Goal: Task Accomplishment & Management: Complete application form

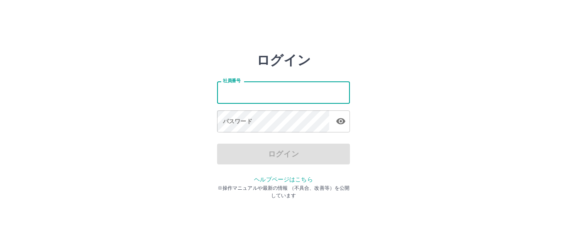
type input "*******"
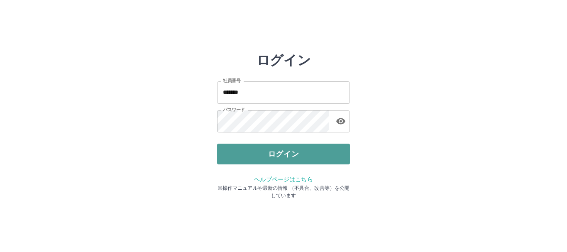
click at [252, 149] on button "ログイン" at bounding box center [283, 154] width 133 height 21
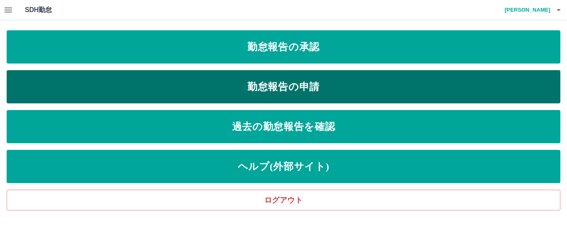
click at [279, 76] on link "勤怠報告の申請" at bounding box center [284, 86] width 554 height 33
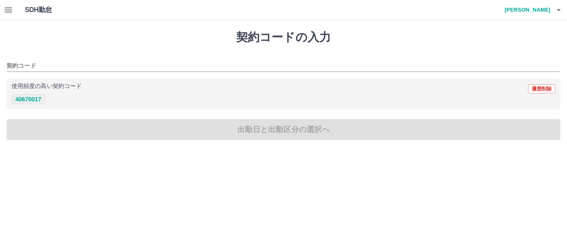
click at [22, 101] on button "40670017" at bounding box center [28, 99] width 33 height 10
type input "********"
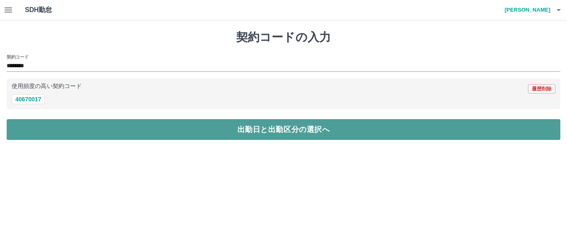
click at [31, 129] on button "出勤日と出勤区分の選択へ" at bounding box center [284, 129] width 554 height 21
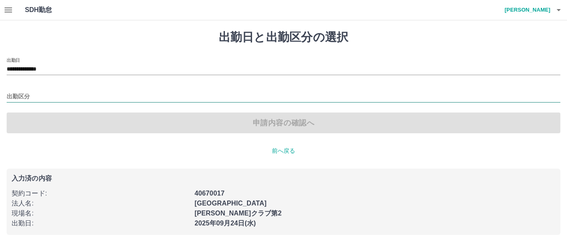
click at [22, 97] on input "出勤区分" at bounding box center [284, 97] width 554 height 10
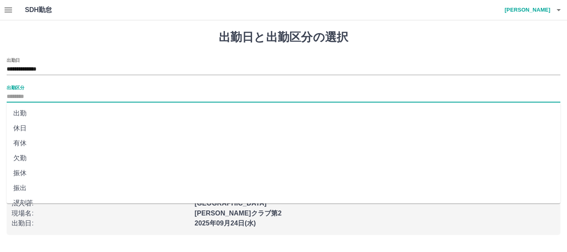
click at [30, 112] on li "出勤" at bounding box center [284, 113] width 554 height 15
type input "**"
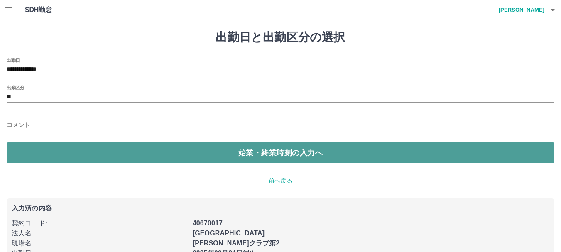
click at [36, 152] on button "始業・終業時刻の入力へ" at bounding box center [281, 152] width 548 height 21
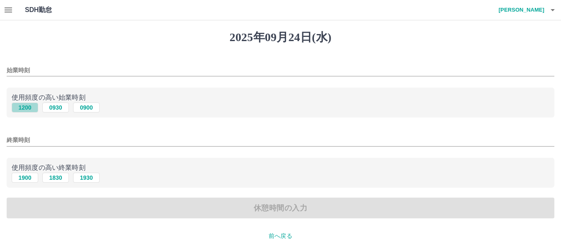
click at [20, 107] on button "1200" at bounding box center [25, 108] width 27 height 10
type input "****"
click at [47, 176] on button "1830" at bounding box center [55, 178] width 27 height 10
type input "****"
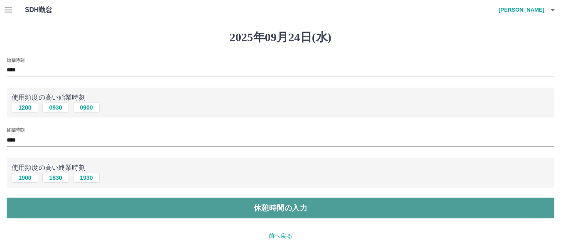
click at [58, 205] on button "休憩時間の入力" at bounding box center [281, 208] width 548 height 21
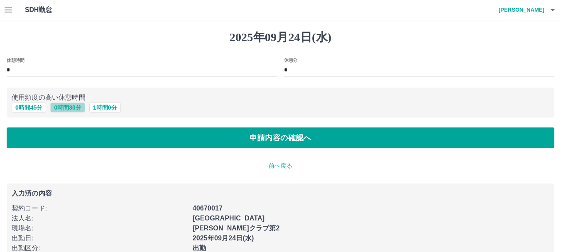
click at [66, 110] on button "0 時間 30 分" at bounding box center [67, 108] width 34 height 10
type input "**"
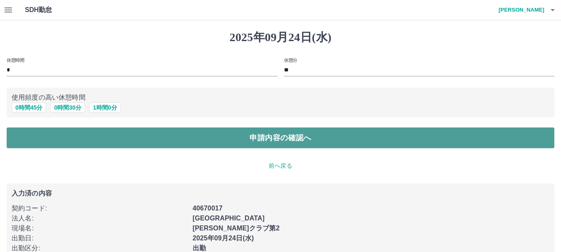
click at [74, 145] on button "申請内容の確認へ" at bounding box center [281, 137] width 548 height 21
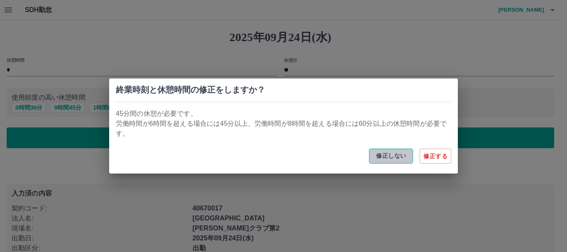
click at [388, 154] on button "修正しない" at bounding box center [391, 156] width 44 height 15
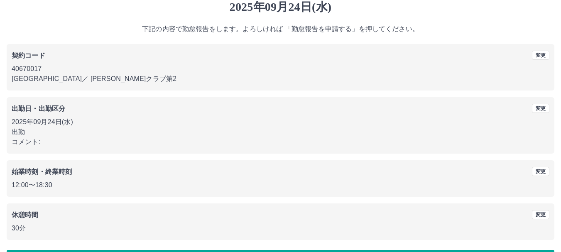
scroll to position [59, 0]
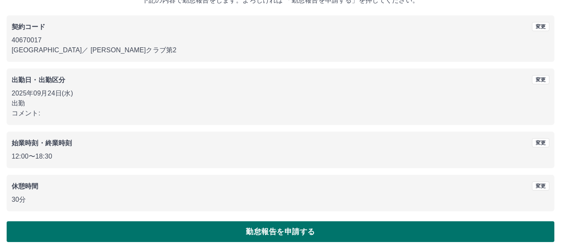
click at [245, 235] on button "勤怠報告を申請する" at bounding box center [281, 231] width 548 height 21
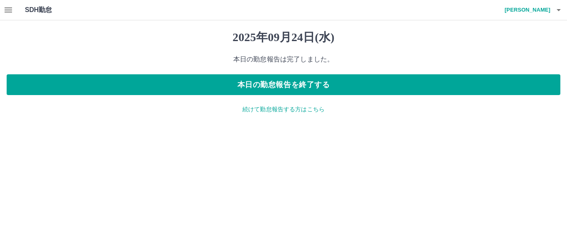
click at [561, 7] on icon "button" at bounding box center [559, 10] width 10 height 10
click at [561, 7] on div at bounding box center [283, 126] width 567 height 252
click at [10, 15] on icon "button" at bounding box center [8, 10] width 10 height 10
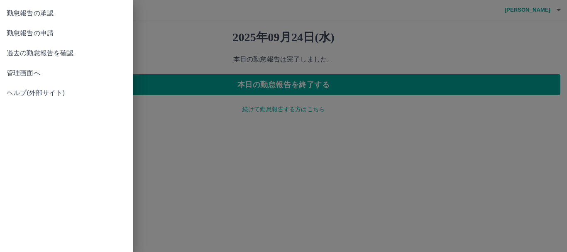
click at [39, 14] on span "勤怠報告の承認" at bounding box center [67, 13] width 120 height 10
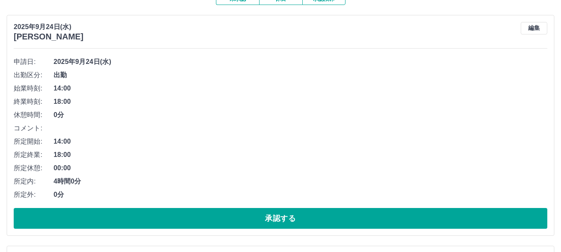
scroll to position [125, 0]
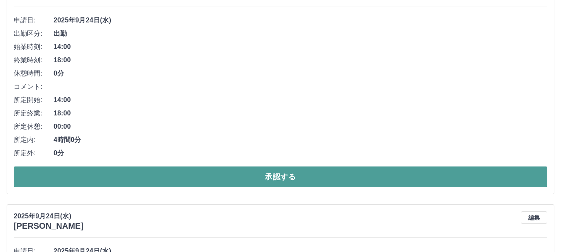
click at [193, 171] on button "承認する" at bounding box center [280, 176] width 533 height 21
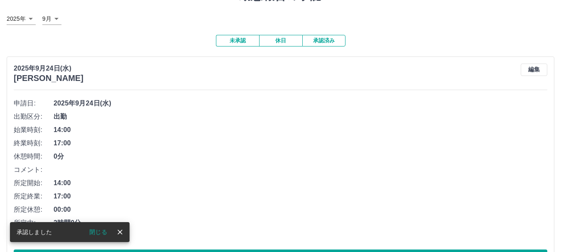
scroll to position [83, 0]
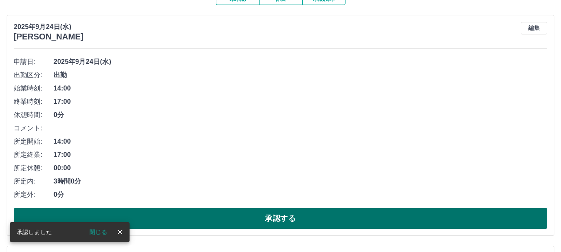
click at [318, 213] on button "承認する" at bounding box center [280, 218] width 533 height 21
click at [215, 217] on button "承認する" at bounding box center [280, 218] width 533 height 21
click at [257, 212] on button "承認する" at bounding box center [280, 218] width 533 height 21
click at [270, 220] on button "承認する" at bounding box center [280, 218] width 533 height 21
click at [247, 219] on button "承認する" at bounding box center [280, 218] width 533 height 21
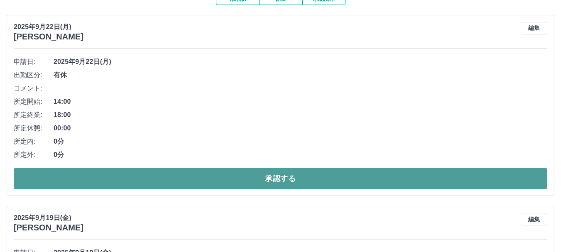
click at [226, 181] on button "承認する" at bounding box center [280, 178] width 533 height 21
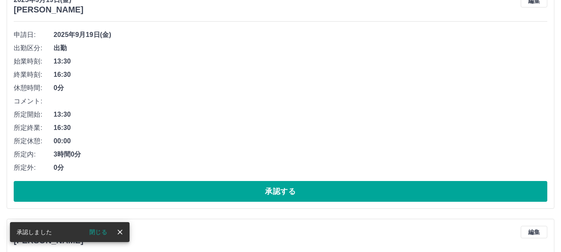
scroll to position [125, 0]
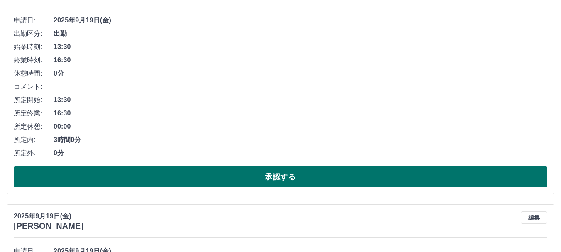
click at [223, 169] on button "承認する" at bounding box center [280, 176] width 533 height 21
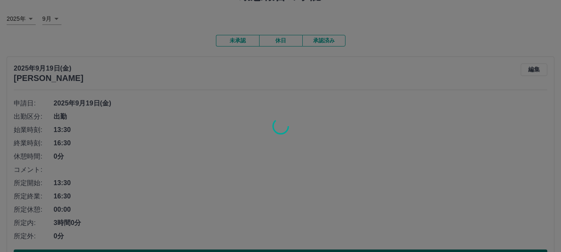
scroll to position [83, 0]
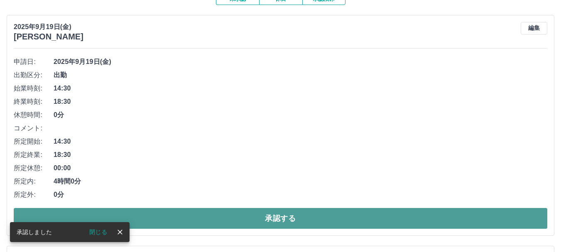
click at [266, 213] on button "承認する" at bounding box center [280, 218] width 533 height 21
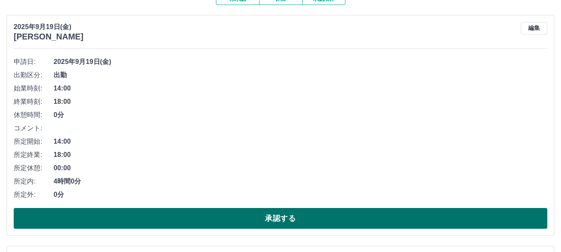
click at [280, 220] on button "承認する" at bounding box center [280, 218] width 533 height 21
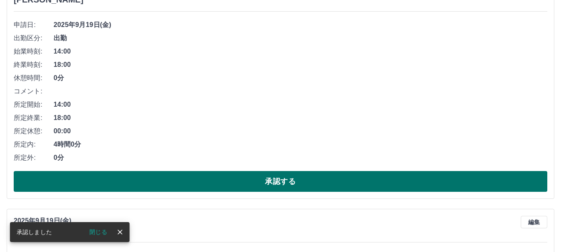
scroll to position [125, 0]
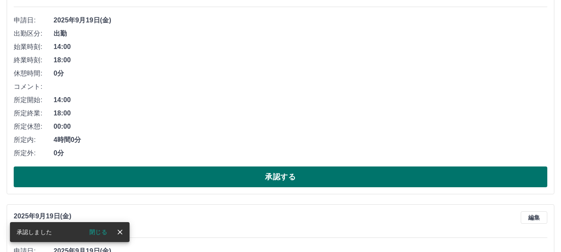
click at [272, 172] on button "承認する" at bounding box center [280, 176] width 533 height 21
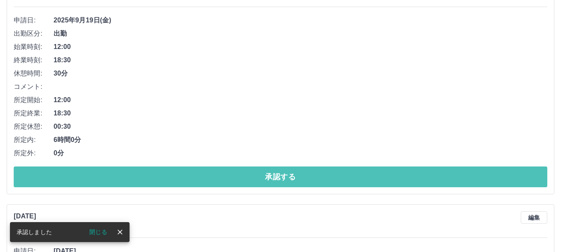
click at [272, 172] on button "承認する" at bounding box center [280, 176] width 533 height 21
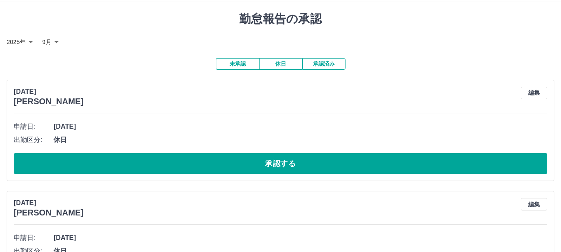
scroll to position [0, 0]
